Goal: Task Accomplishment & Management: Manage account settings

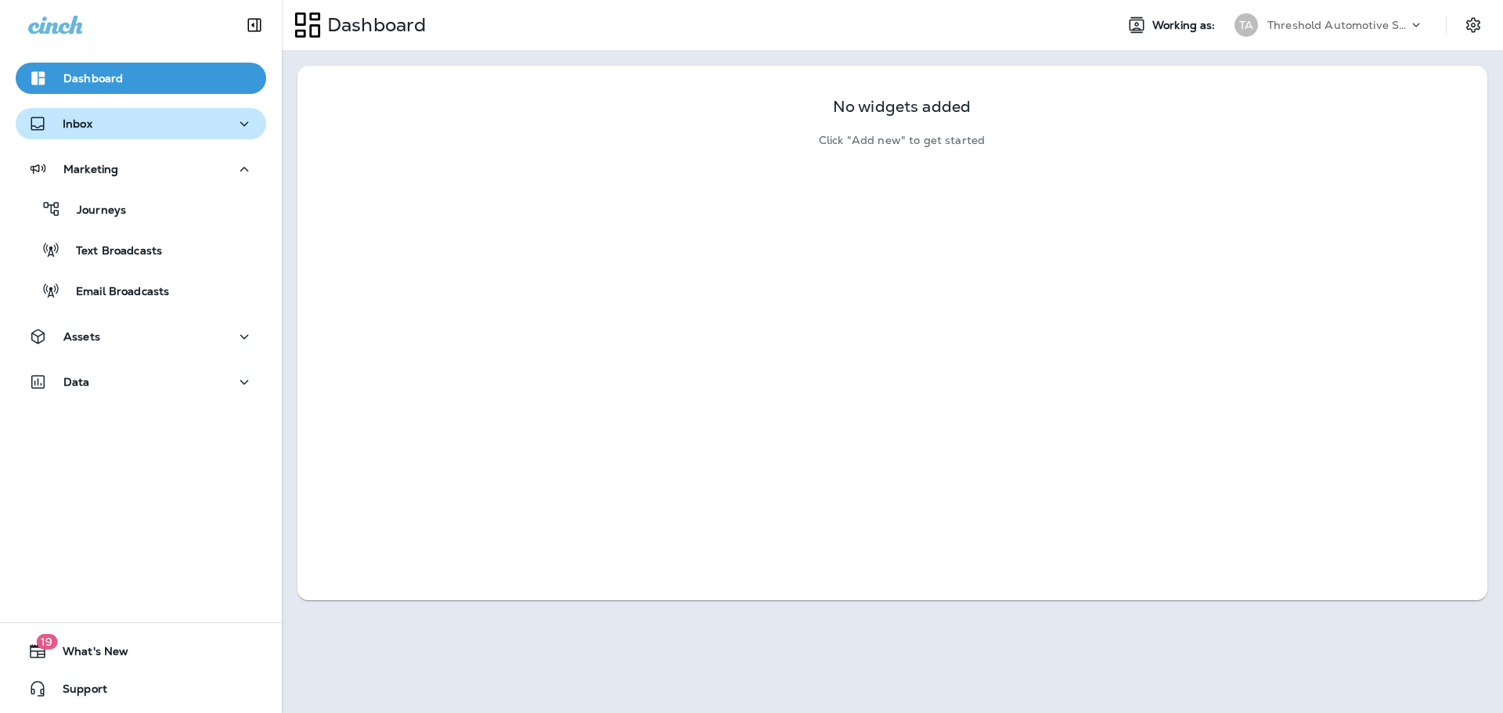
click at [114, 121] on div "Inbox" at bounding box center [140, 124] width 225 height 20
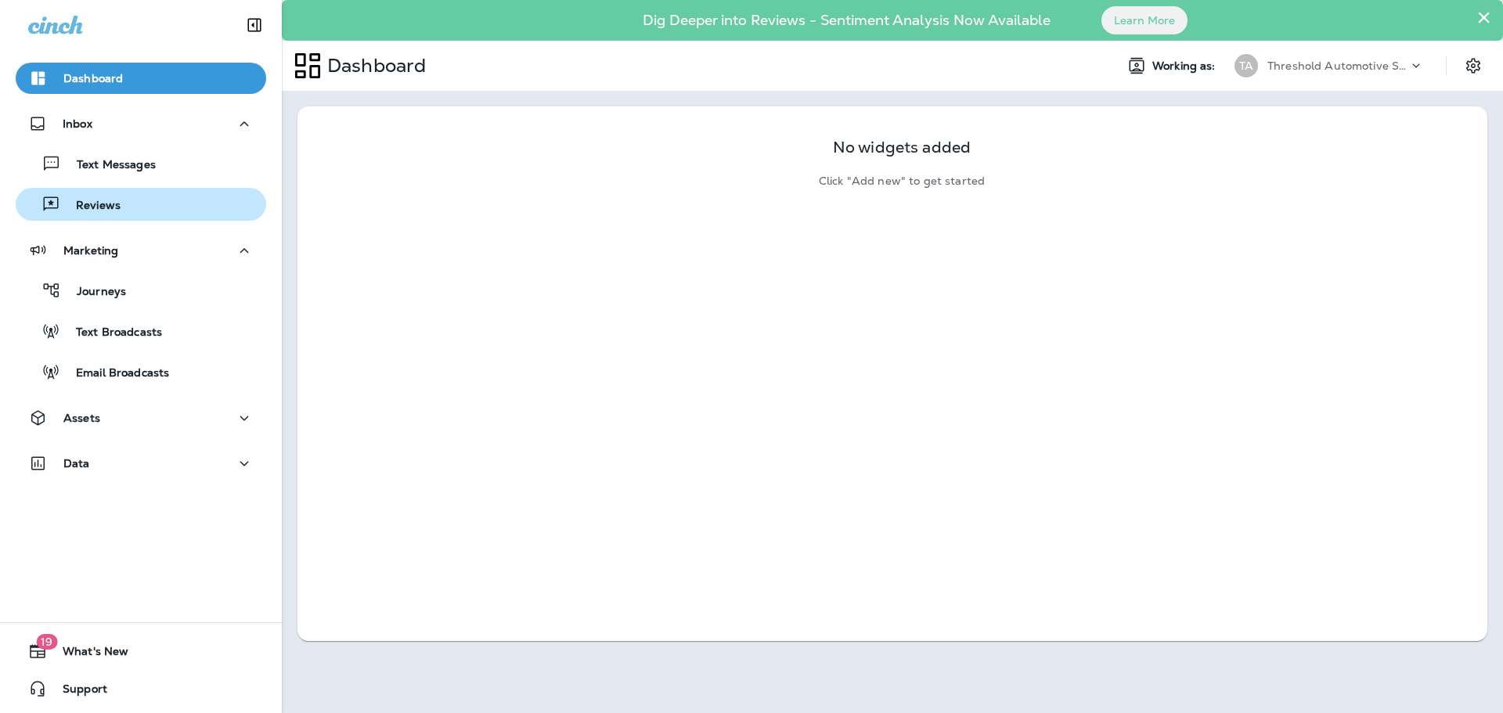
click at [130, 215] on div "Reviews" at bounding box center [141, 204] width 238 height 23
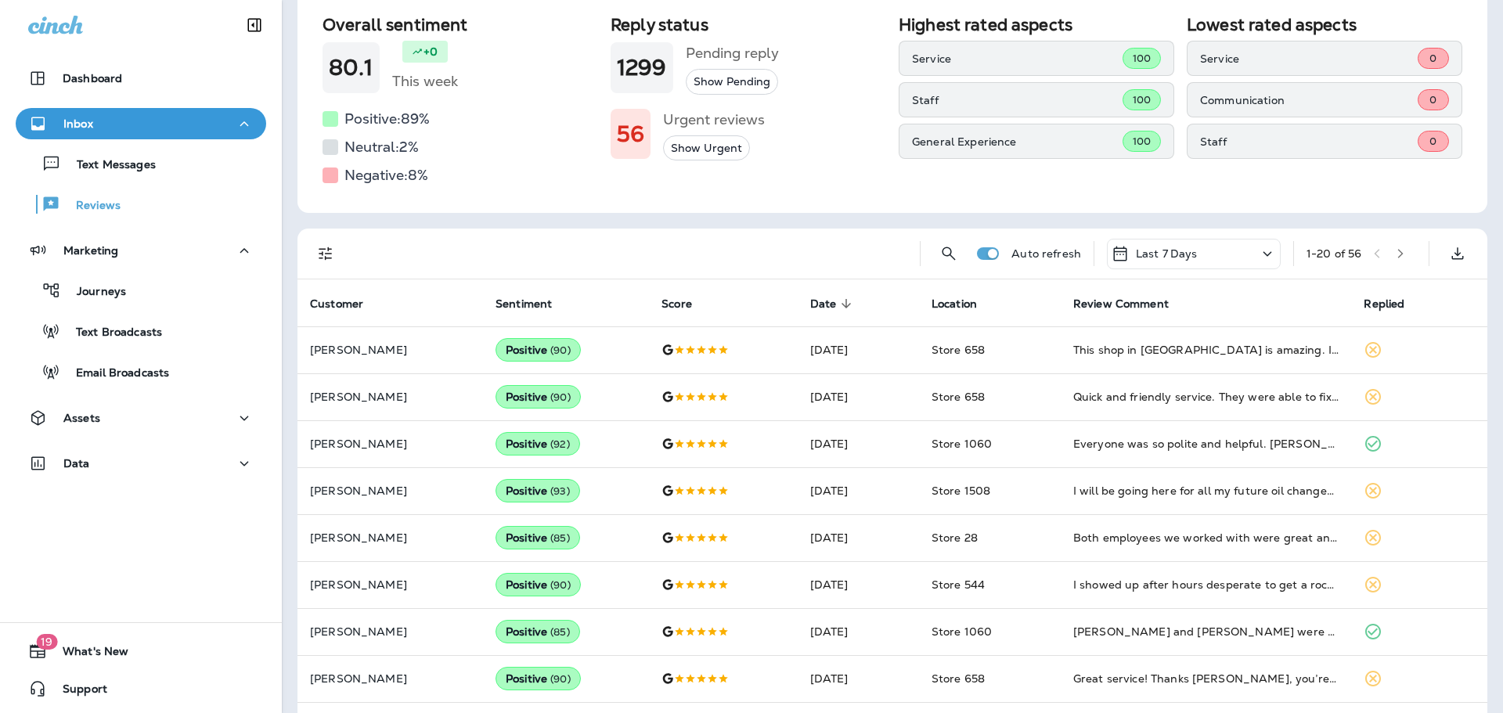
scroll to position [157, 0]
click at [332, 246] on icon "Filters" at bounding box center [325, 252] width 19 height 19
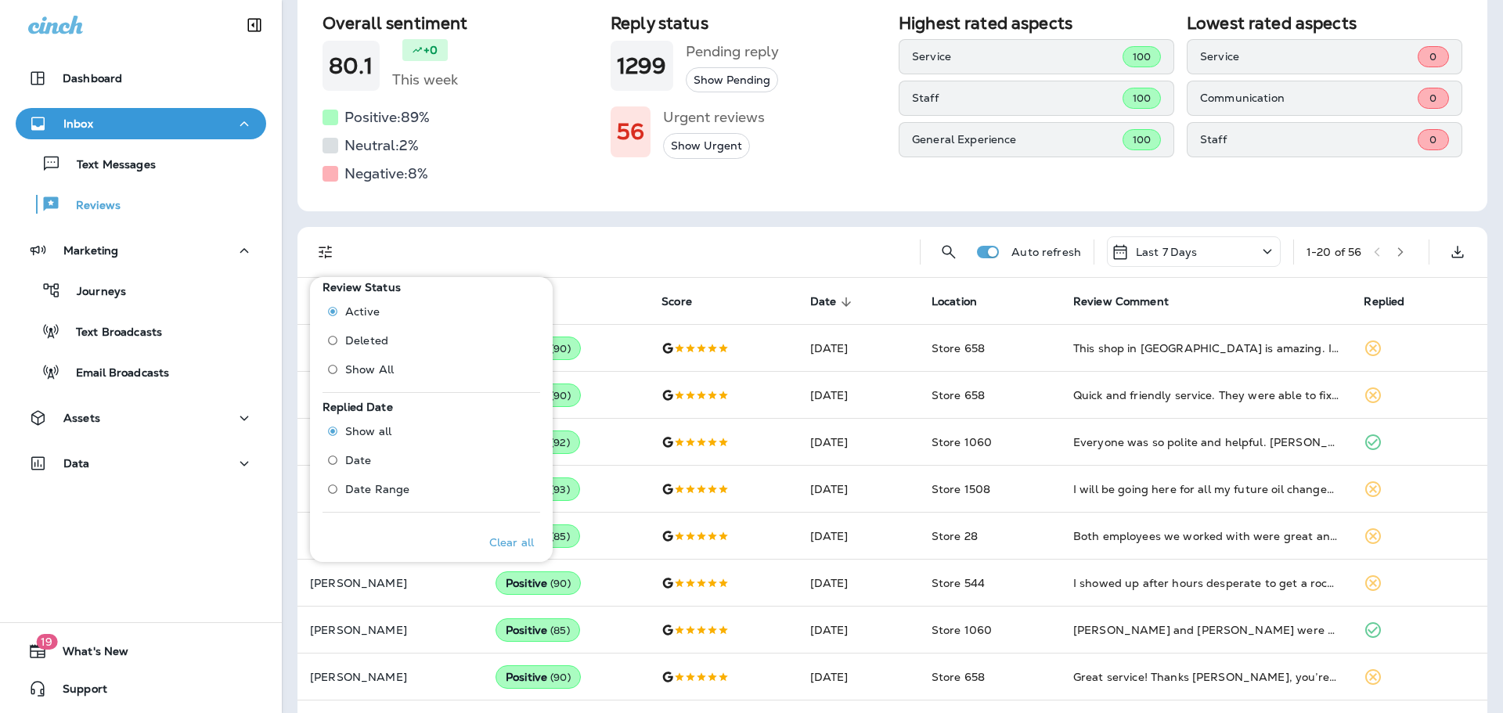
scroll to position [700, 0]
click at [501, 361] on p "Only" at bounding box center [509, 365] width 26 height 13
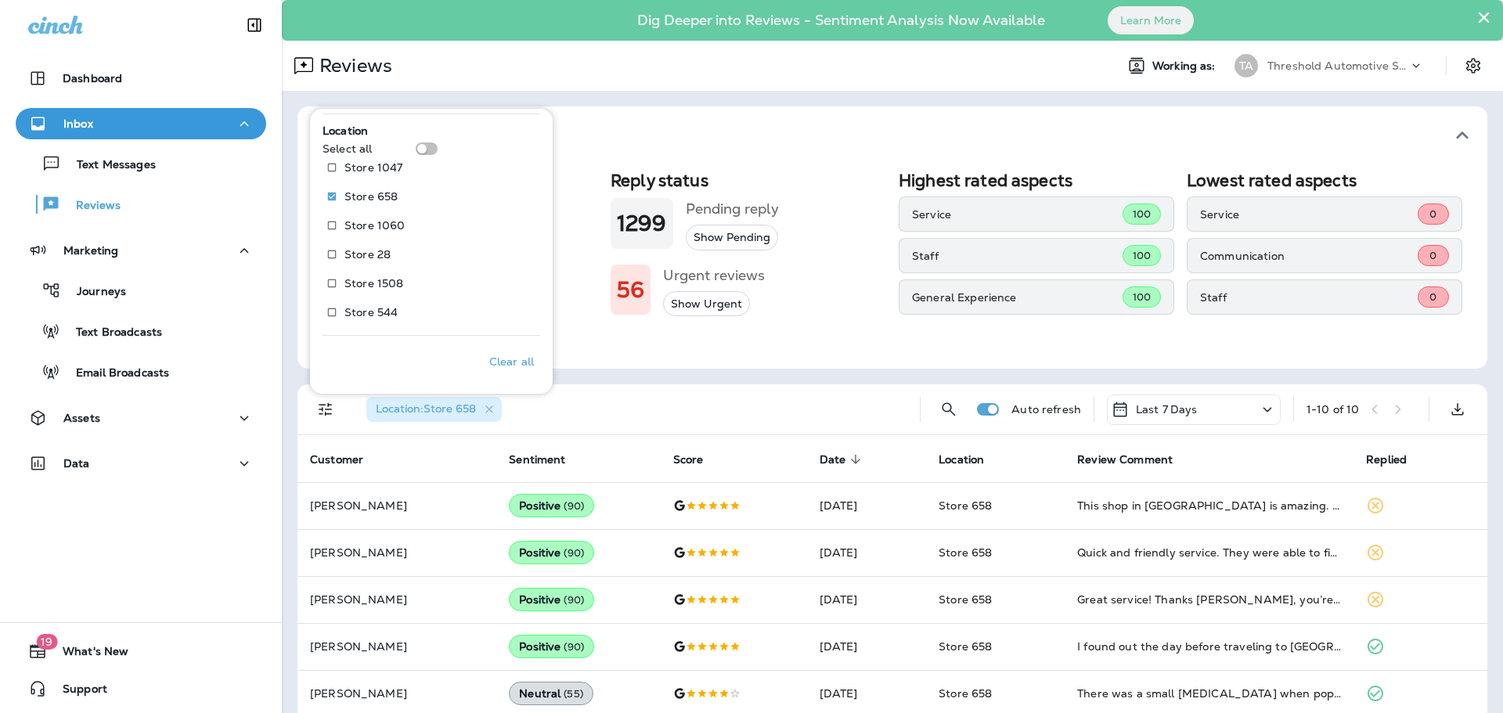
click at [611, 409] on div "Location : Store 658" at bounding box center [630, 409] width 553 height 50
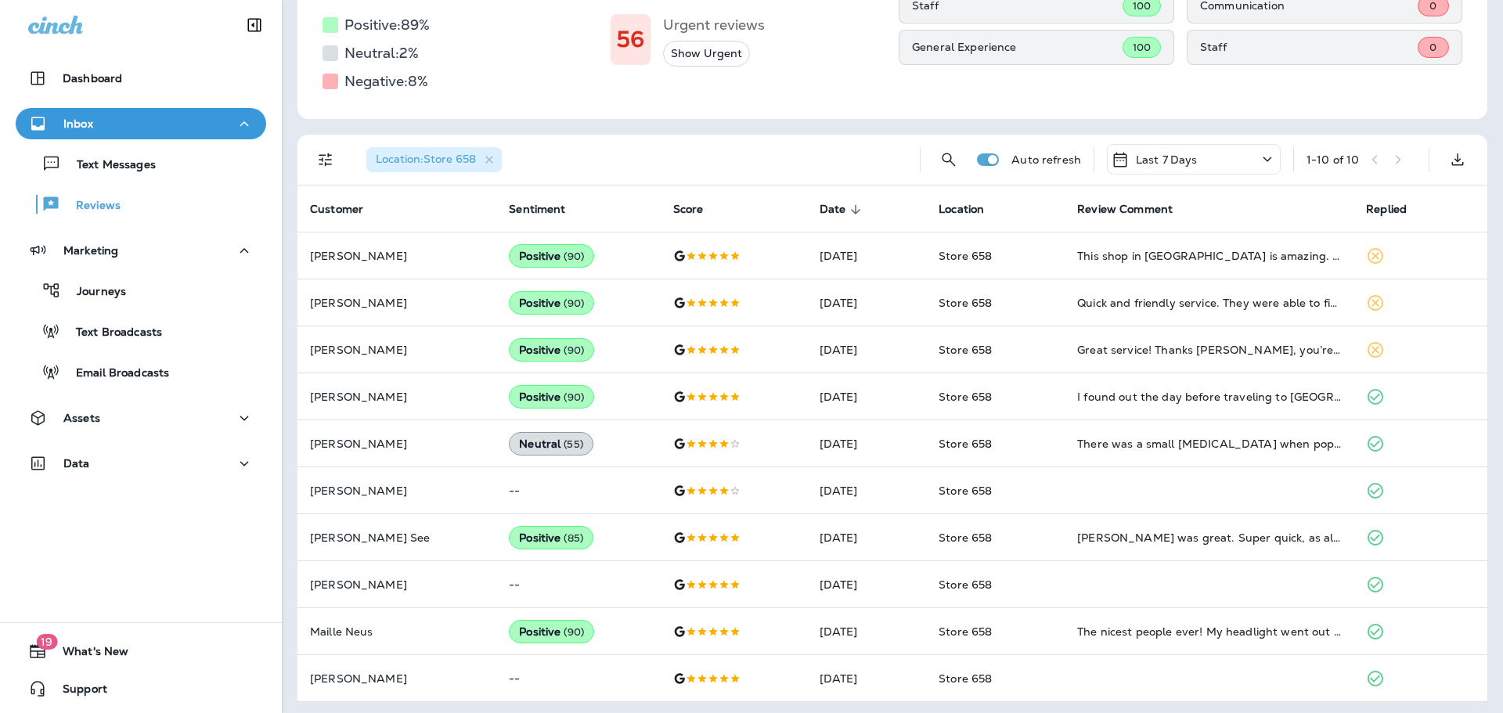
scroll to position [254, 0]
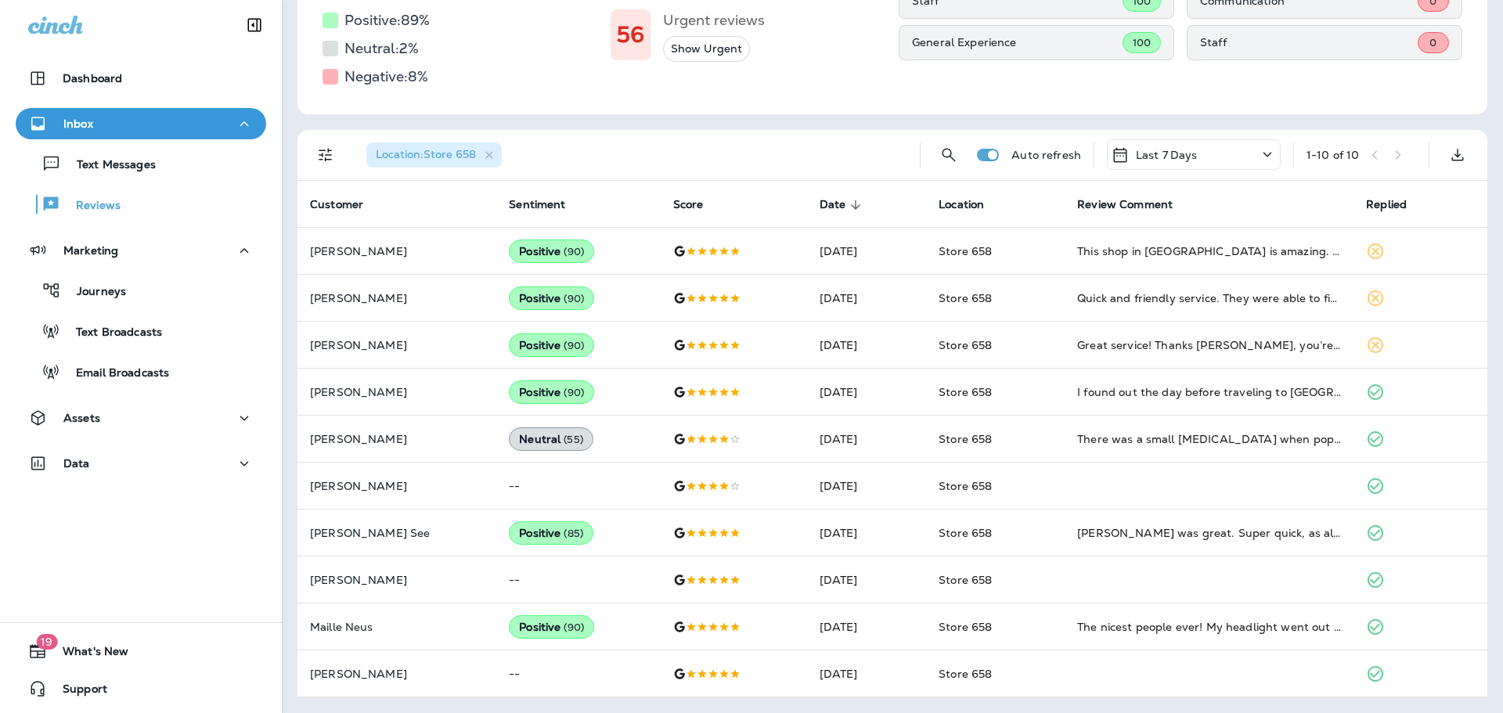
click at [685, 42] on button "Show Urgent" at bounding box center [706, 49] width 87 height 26
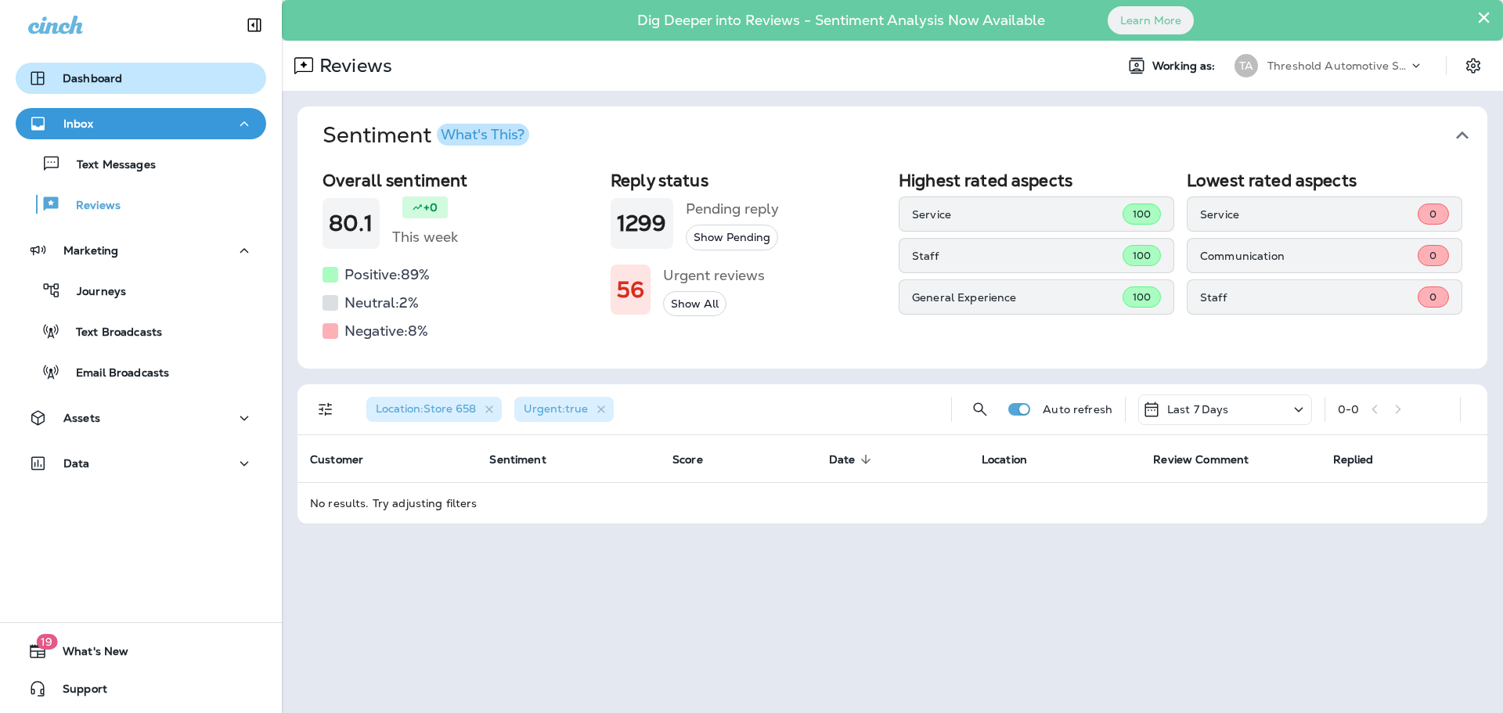
click at [107, 67] on button "Dashboard" at bounding box center [141, 78] width 250 height 31
